Goal: Task Accomplishment & Management: Use online tool/utility

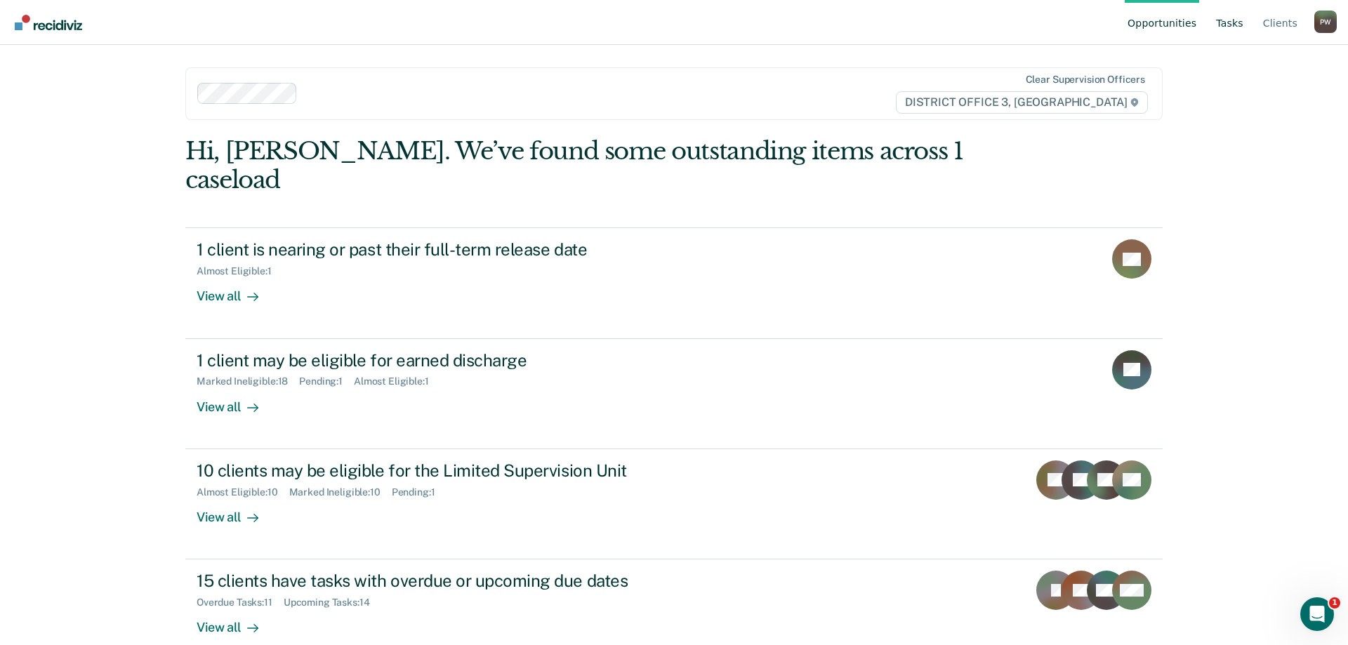
click at [1231, 21] on link "Tasks" at bounding box center [1229, 22] width 33 height 45
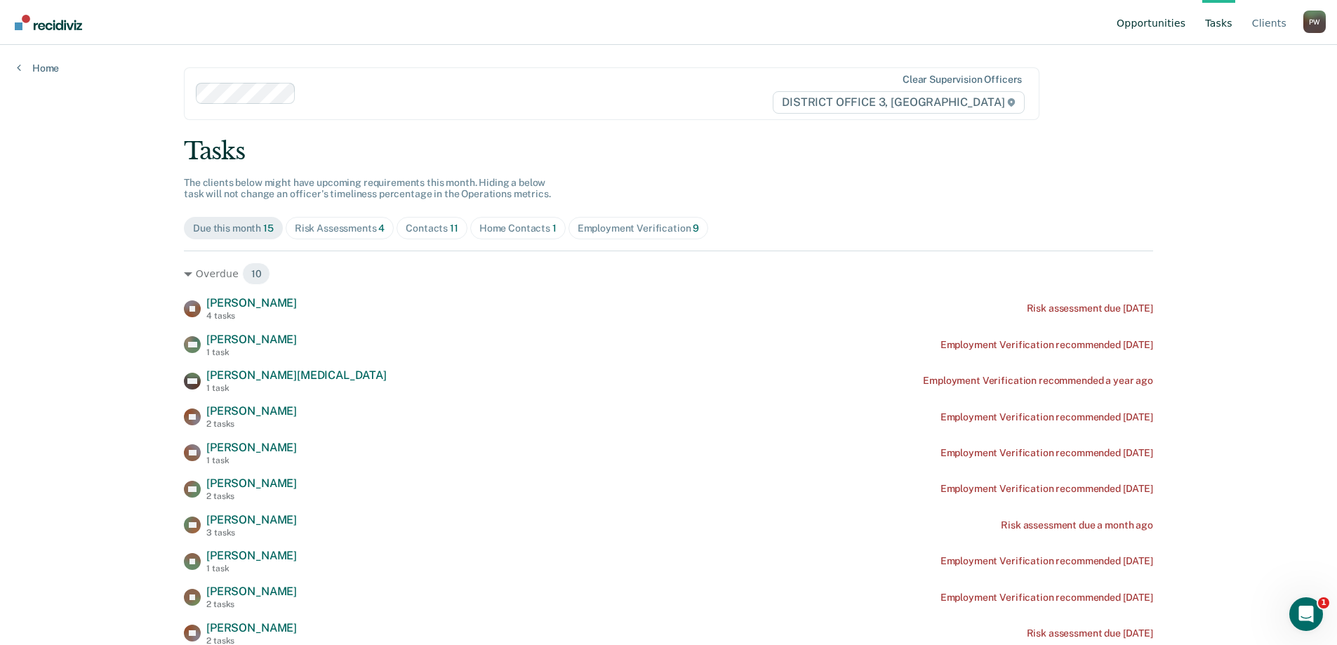
click at [1144, 24] on link "Opportunities" at bounding box center [1151, 22] width 74 height 45
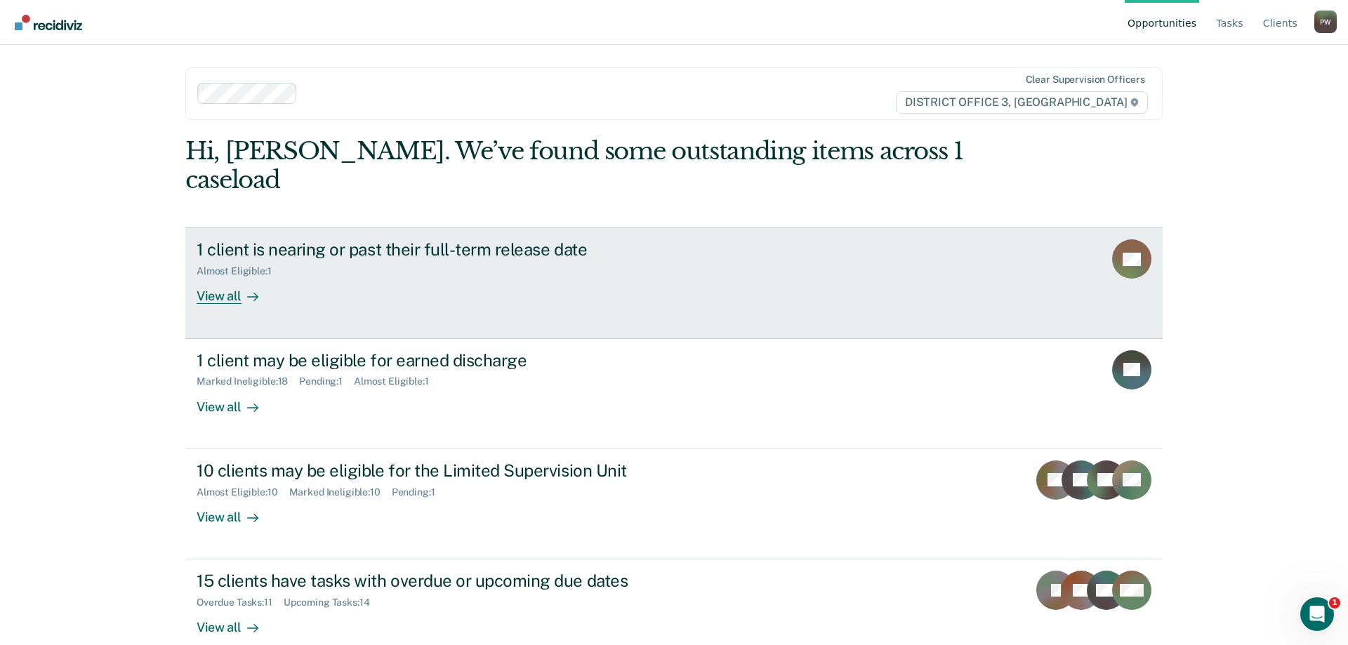
click at [224, 277] on div "View all" at bounding box center [236, 290] width 79 height 27
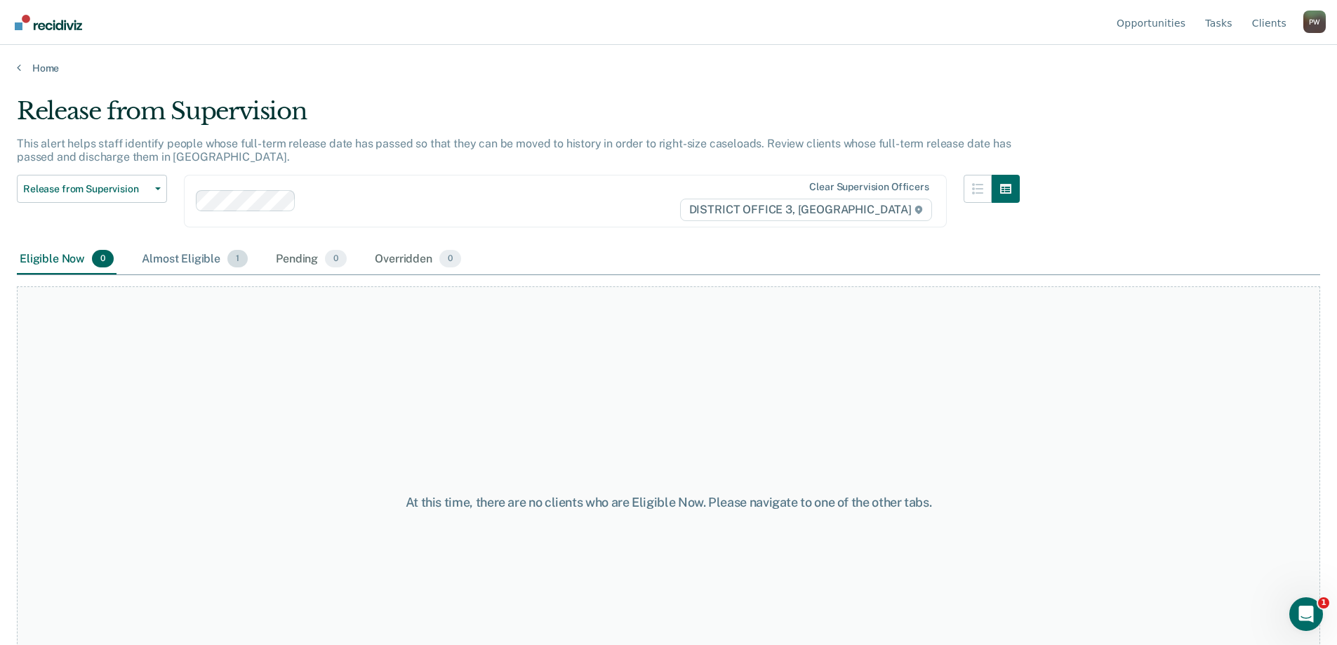
click at [197, 260] on div "Almost Eligible 1" at bounding box center [195, 259] width 112 height 31
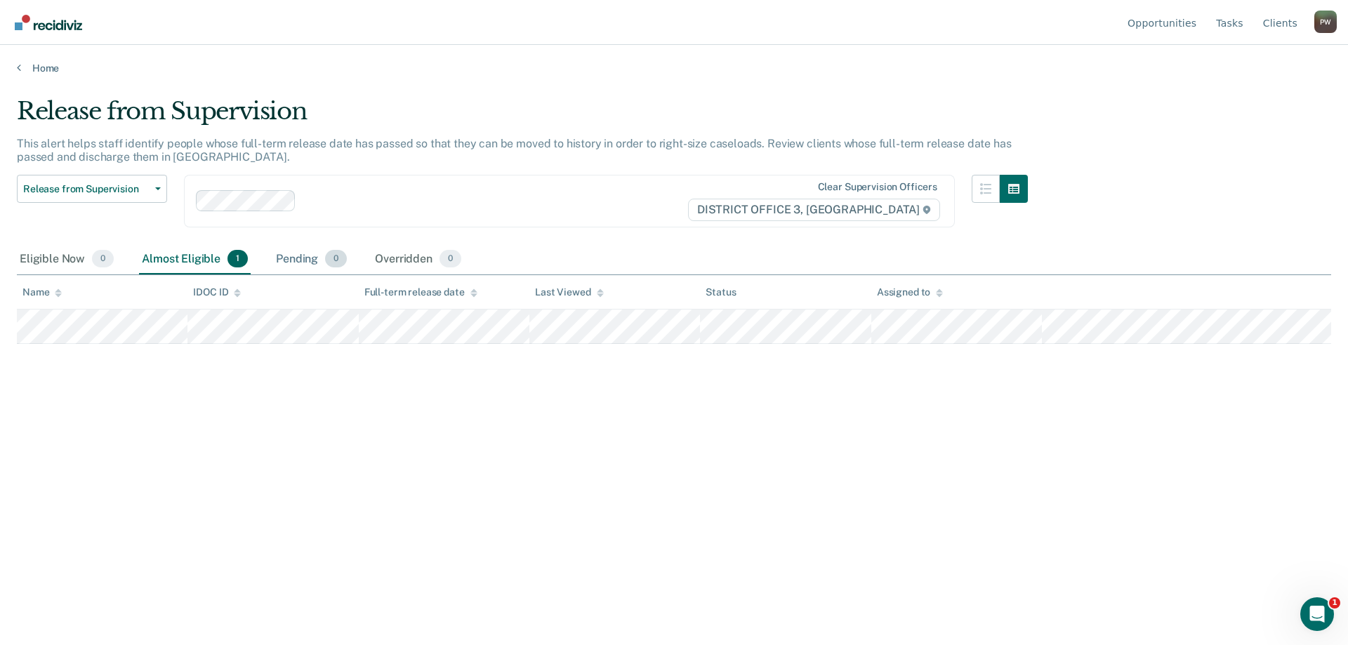
click at [294, 257] on div "Pending 0" at bounding box center [311, 259] width 77 height 31
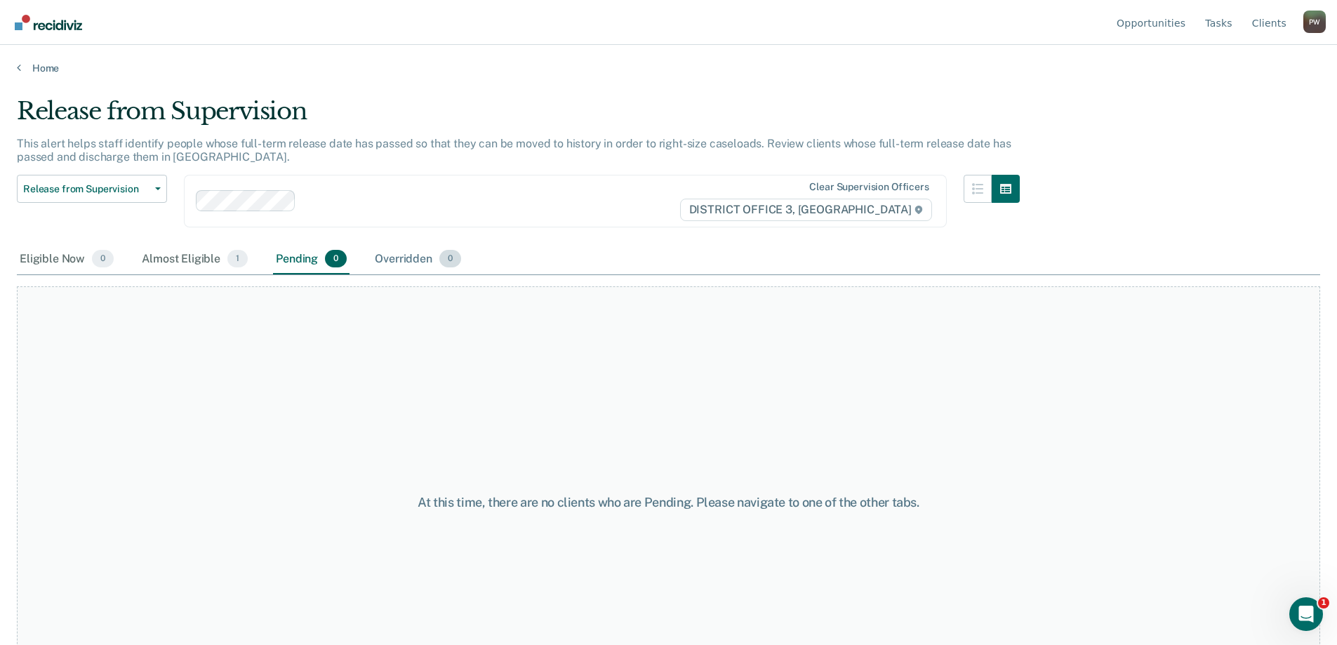
drag, startPoint x: 405, startPoint y: 251, endPoint x: 392, endPoint y: 252, distance: 13.4
click at [405, 253] on div "Overridden 0" at bounding box center [418, 259] width 92 height 31
click at [68, 249] on div "Eligible Now 0" at bounding box center [67, 259] width 100 height 31
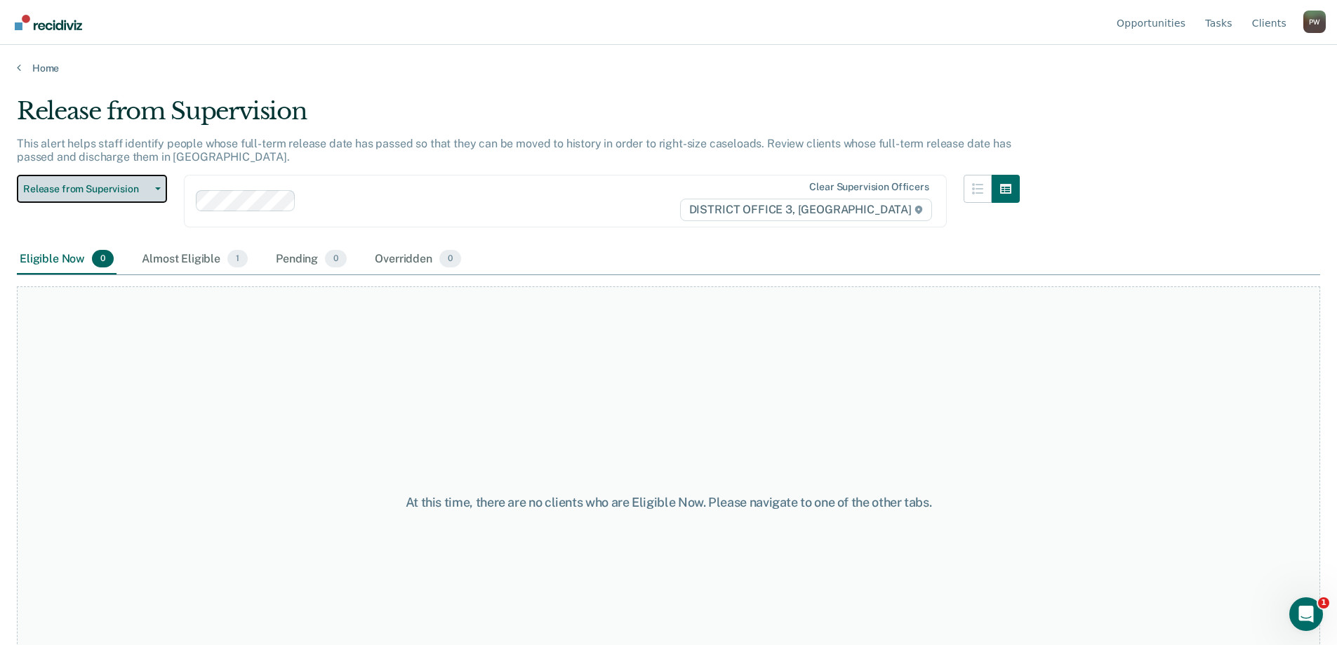
click at [114, 188] on span "Release from Supervision" at bounding box center [86, 189] width 126 height 12
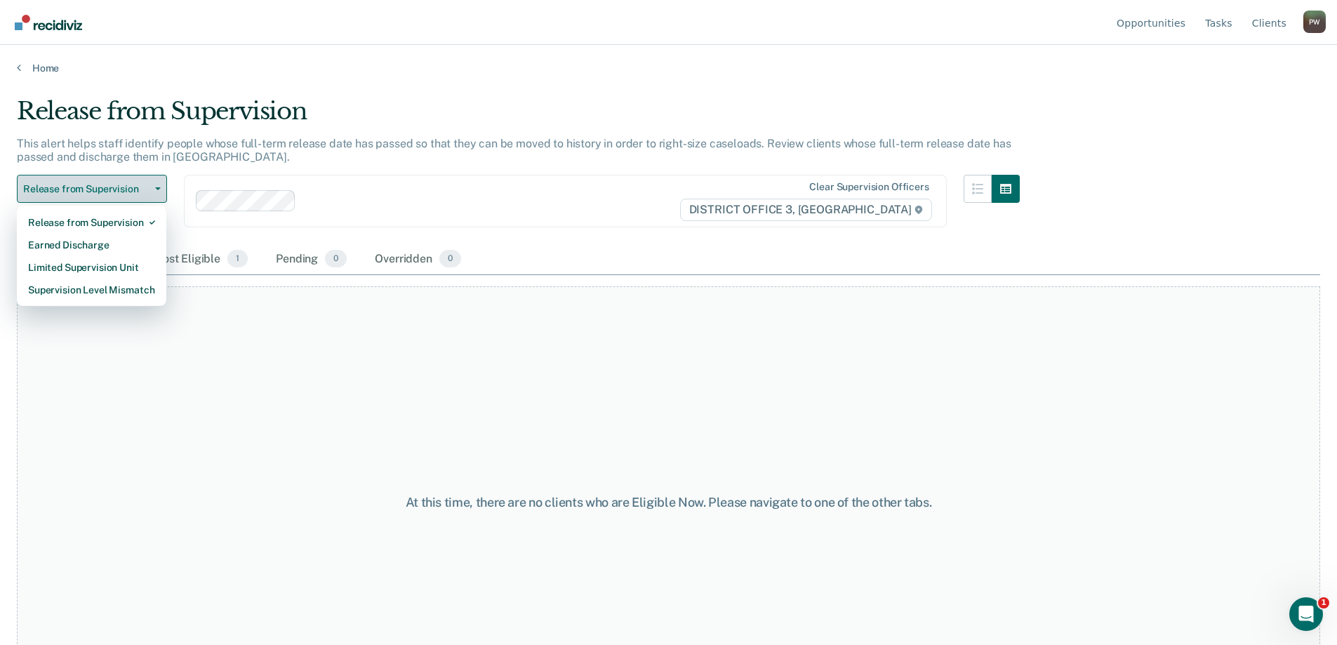
click at [114, 188] on span "Release from Supervision" at bounding box center [86, 189] width 126 height 12
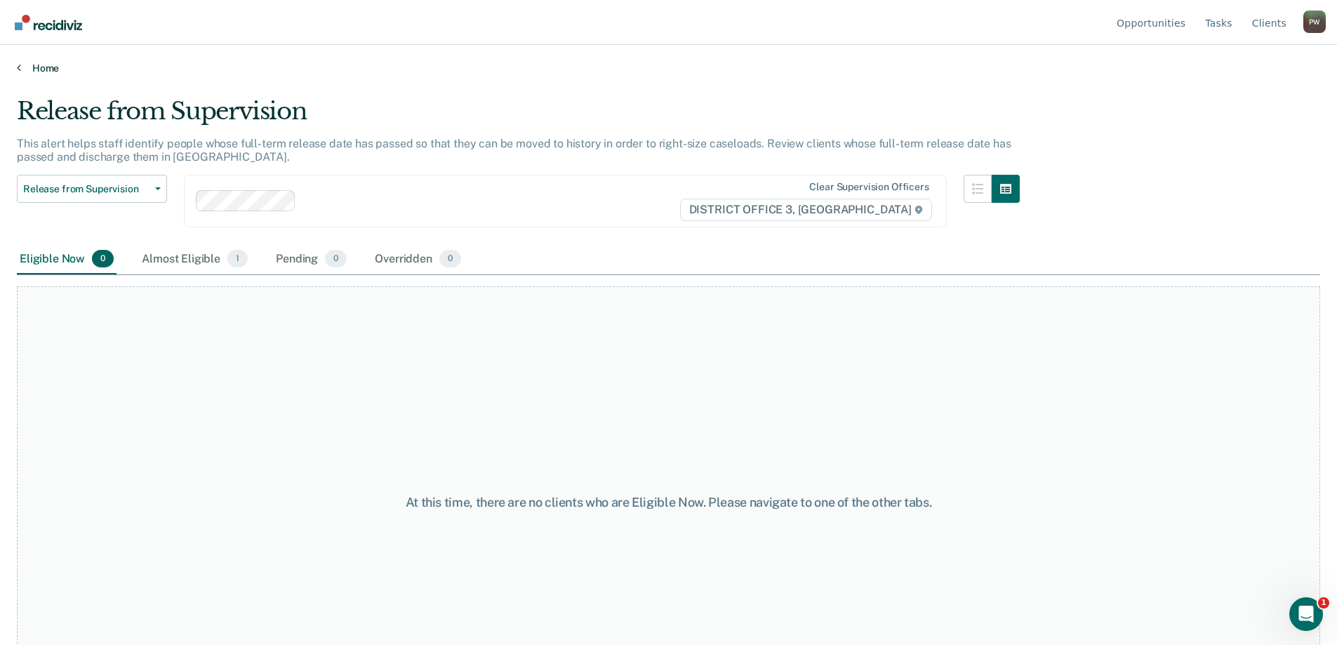
click at [22, 65] on link "Home" at bounding box center [669, 68] width 1304 height 13
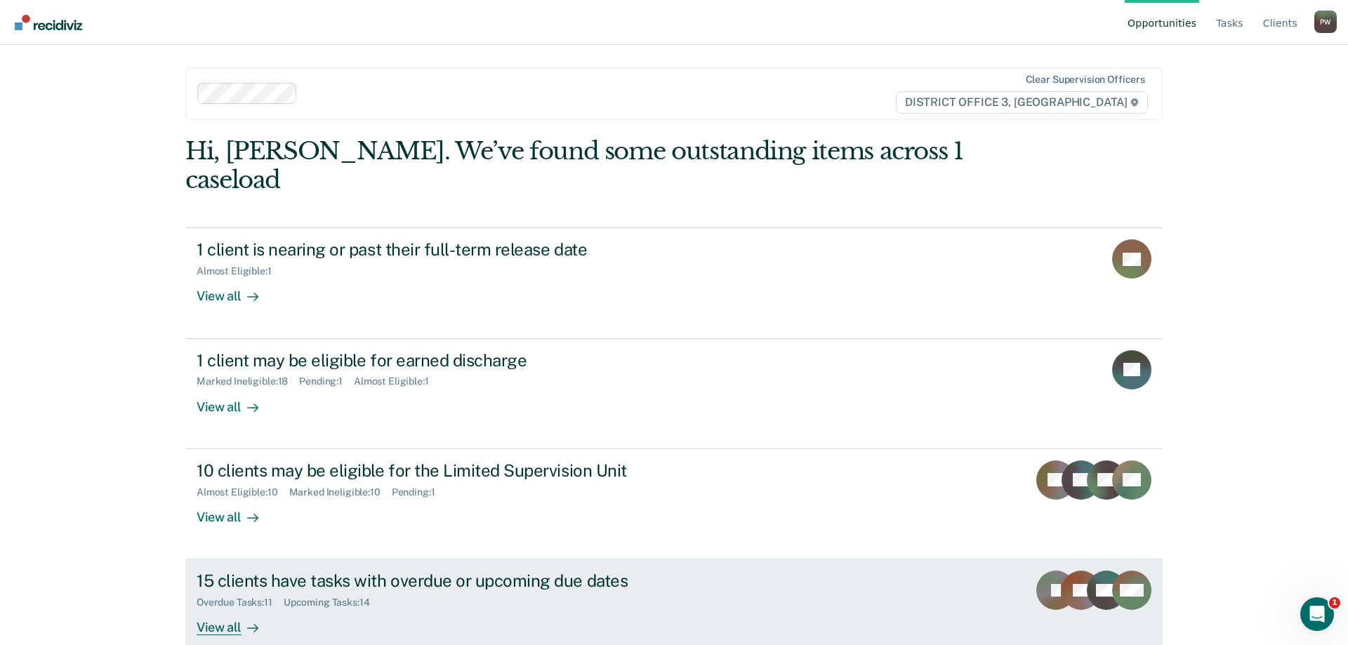
click at [319, 591] on div "Overdue Tasks : 11 Upcoming Tasks : 14" at bounding box center [443, 600] width 493 height 18
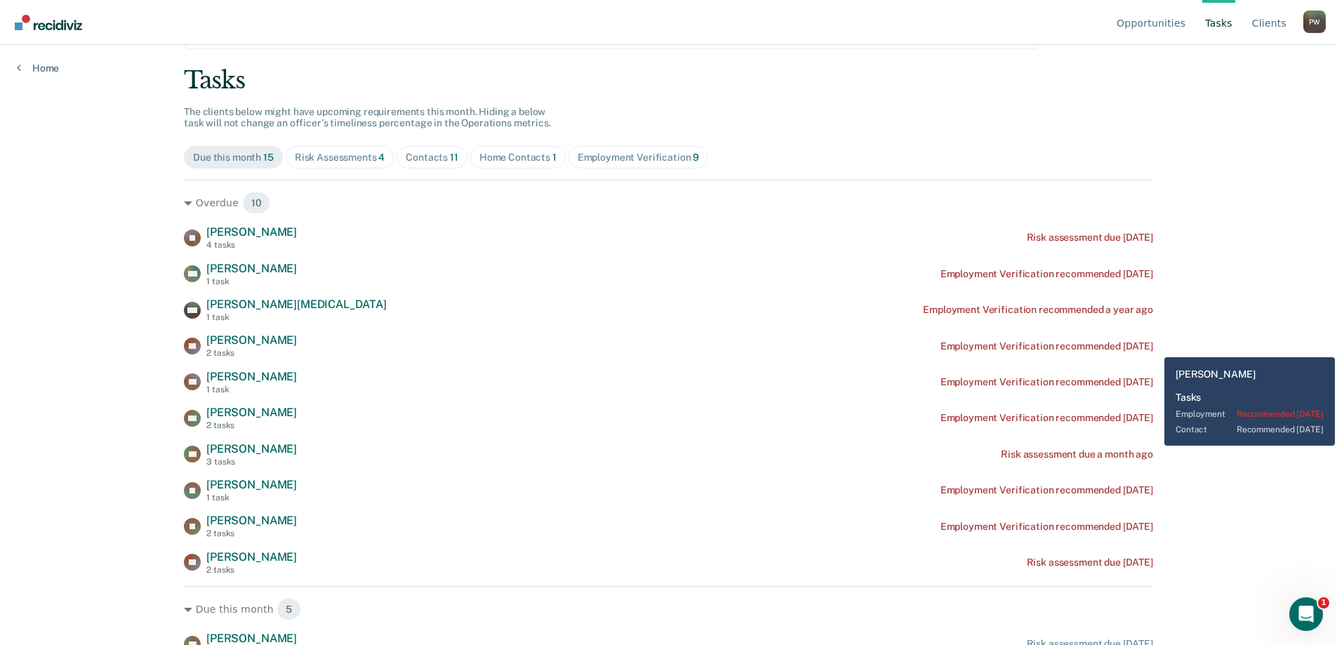
scroll to position [140, 0]
